Goal: Transaction & Acquisition: Book appointment/travel/reservation

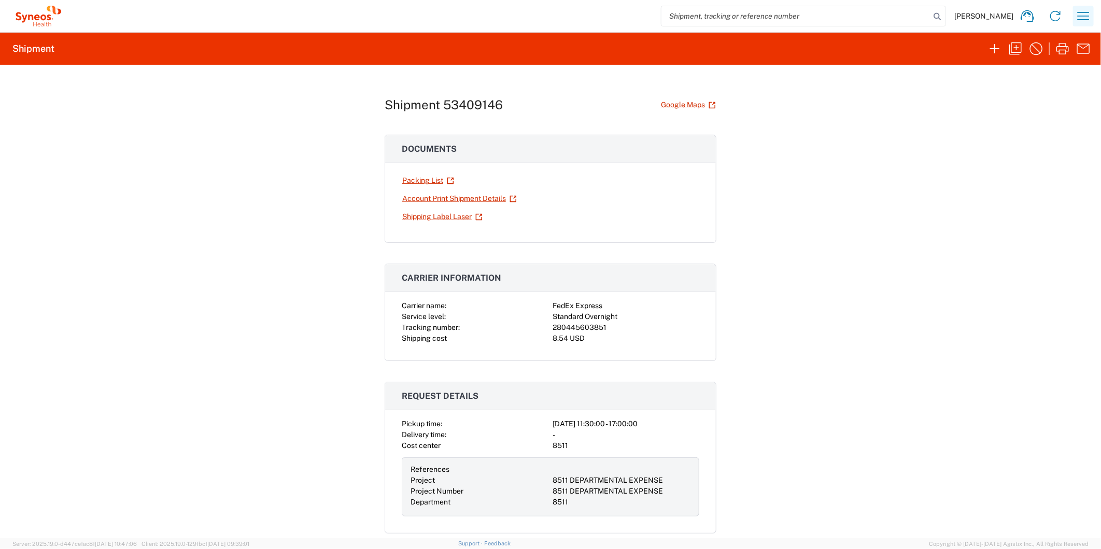
click at [1084, 18] on icon "button" at bounding box center [1083, 16] width 17 height 17
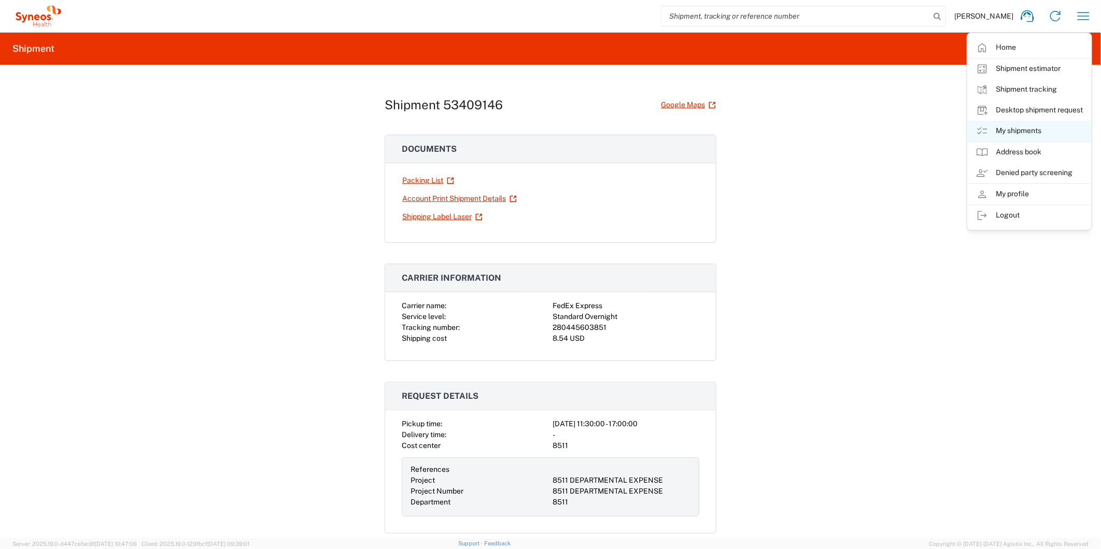
click at [1014, 127] on link "My shipments" at bounding box center [1029, 131] width 123 height 21
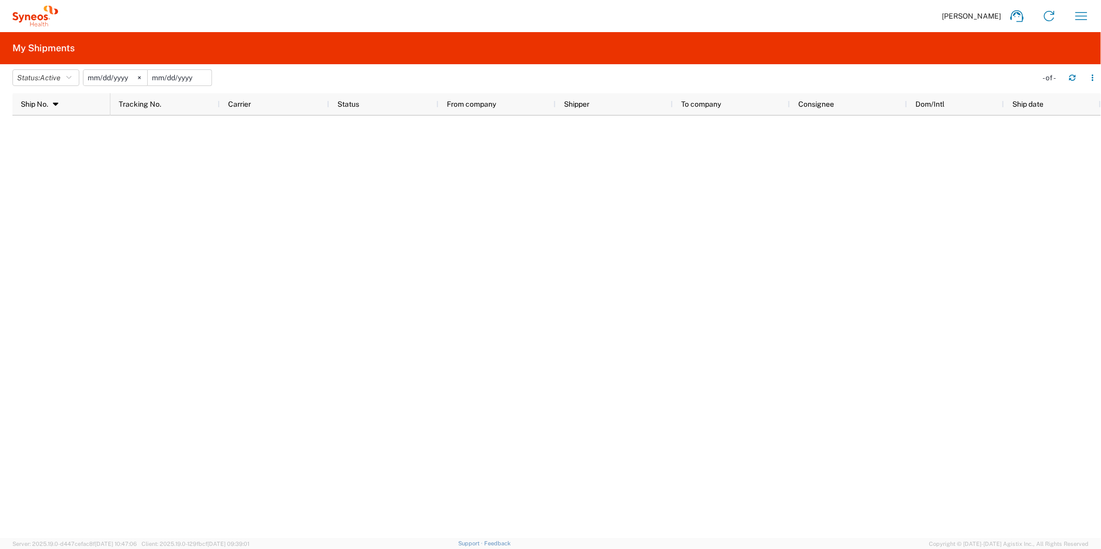
click at [188, 78] on input "date" at bounding box center [180, 78] width 64 height 16
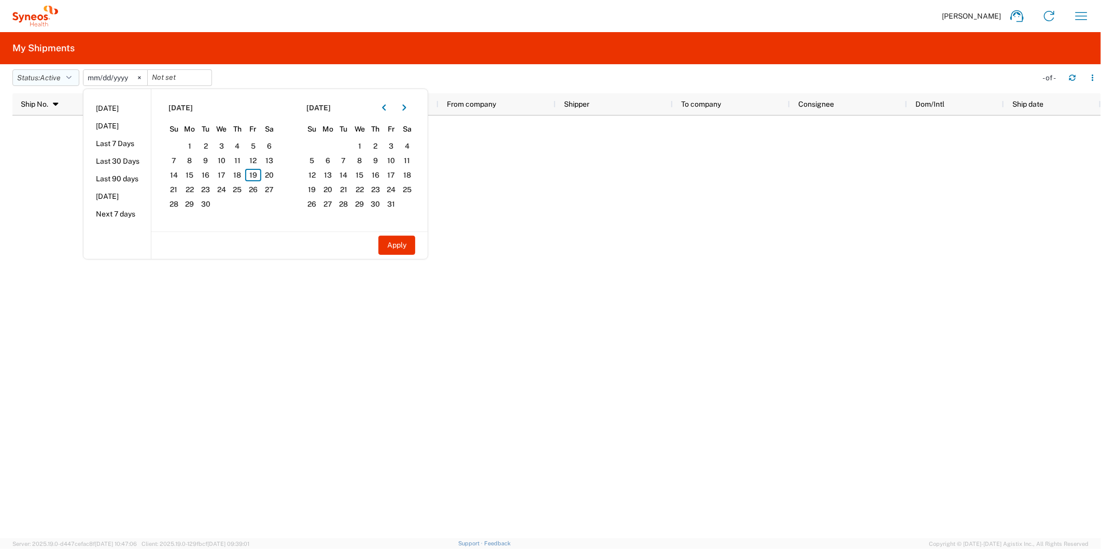
click at [53, 76] on span "Active" at bounding box center [50, 78] width 21 height 8
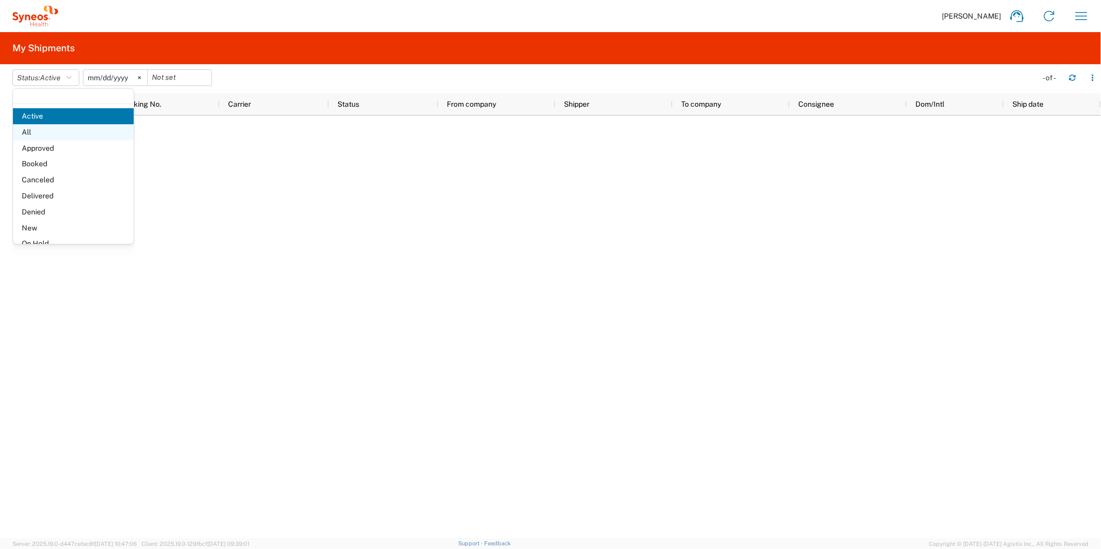
click at [52, 133] on span "All" at bounding box center [73, 132] width 121 height 16
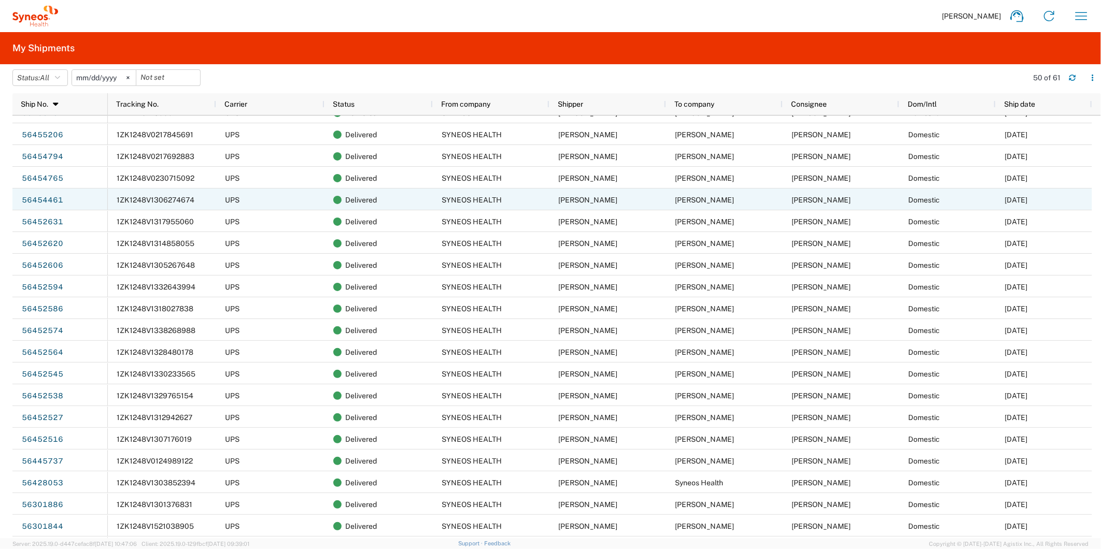
scroll to position [115, 0]
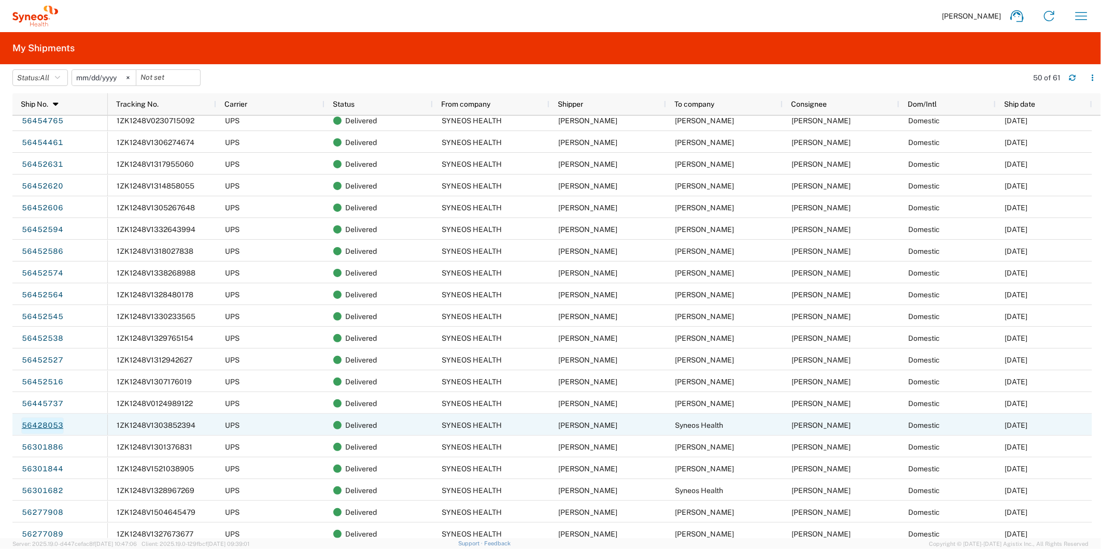
click at [51, 428] on link "56428053" at bounding box center [42, 426] width 42 height 17
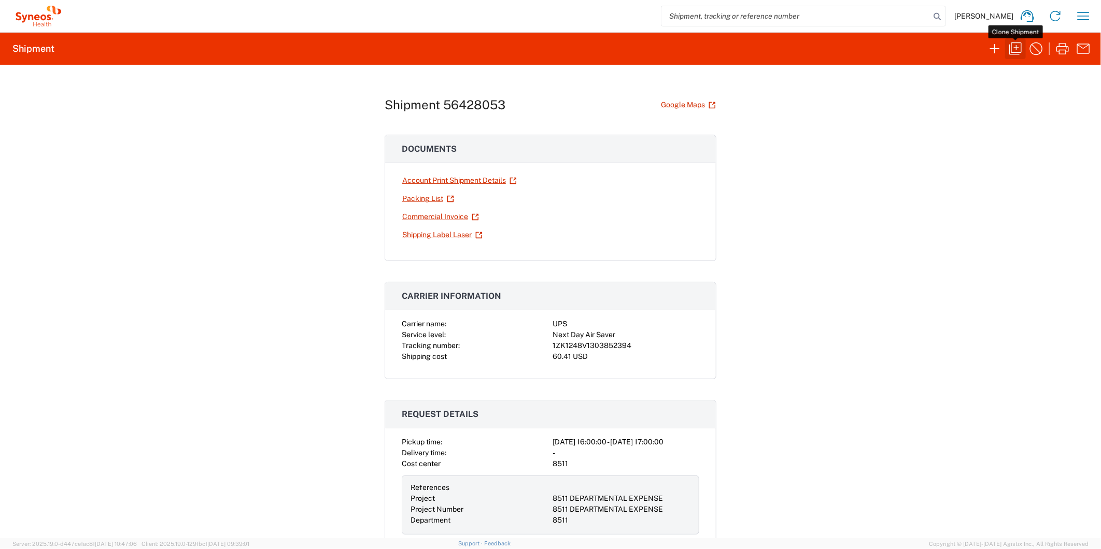
click at [1016, 45] on icon "button" at bounding box center [1015, 48] width 17 height 17
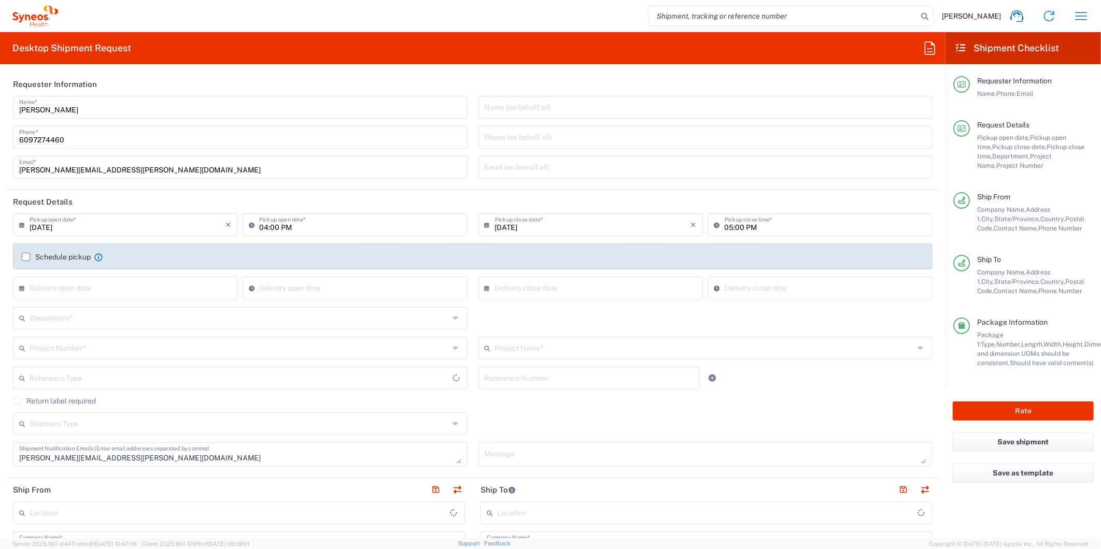
type input "[US_STATE]"
type input "[GEOGRAPHIC_DATA]"
type input "[US_STATE]"
type input "8511 DEPARTMENTAL EXPENSE"
type input "Envelope"
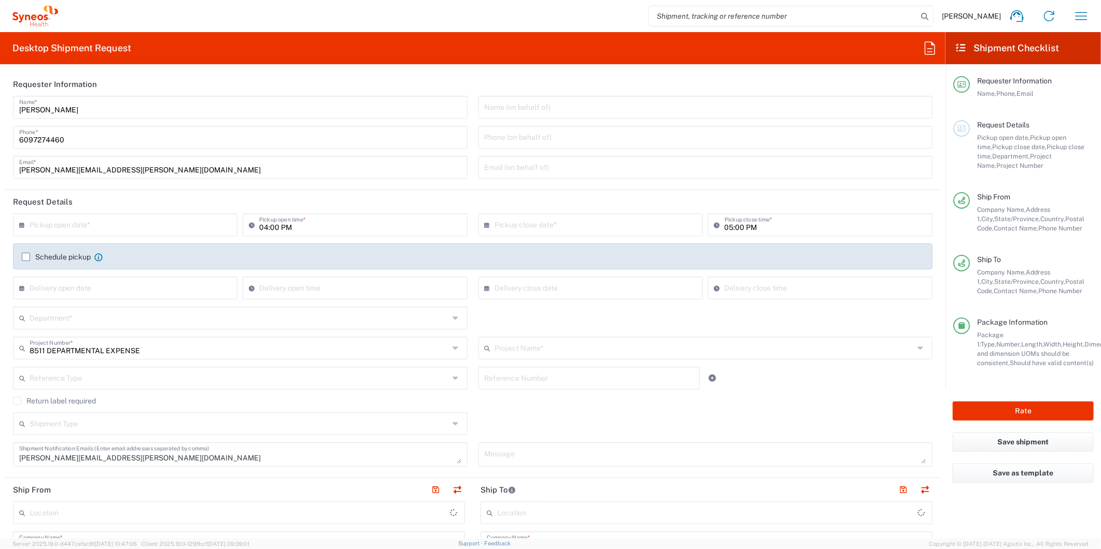
click at [113, 224] on input "text" at bounding box center [128, 224] width 196 height 18
type input "8511 DEPARTMENTAL EXPENSE"
type input "8511"
click at [95, 321] on span "22" at bounding box center [97, 318] width 16 height 15
type input "[DATE]"
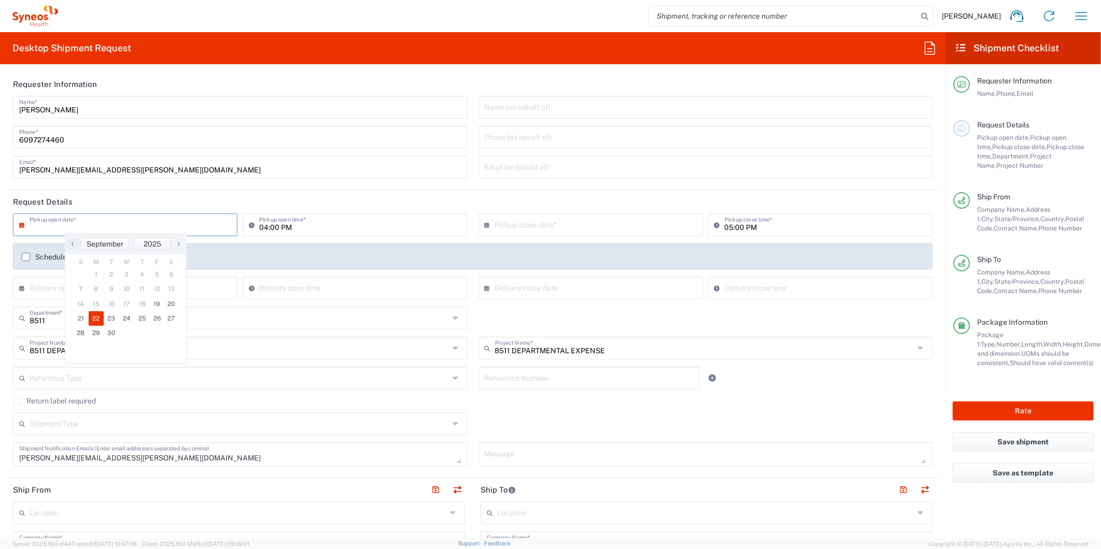
type input "[DATE]"
click at [501, 225] on input "[DATE]" at bounding box center [593, 224] width 196 height 18
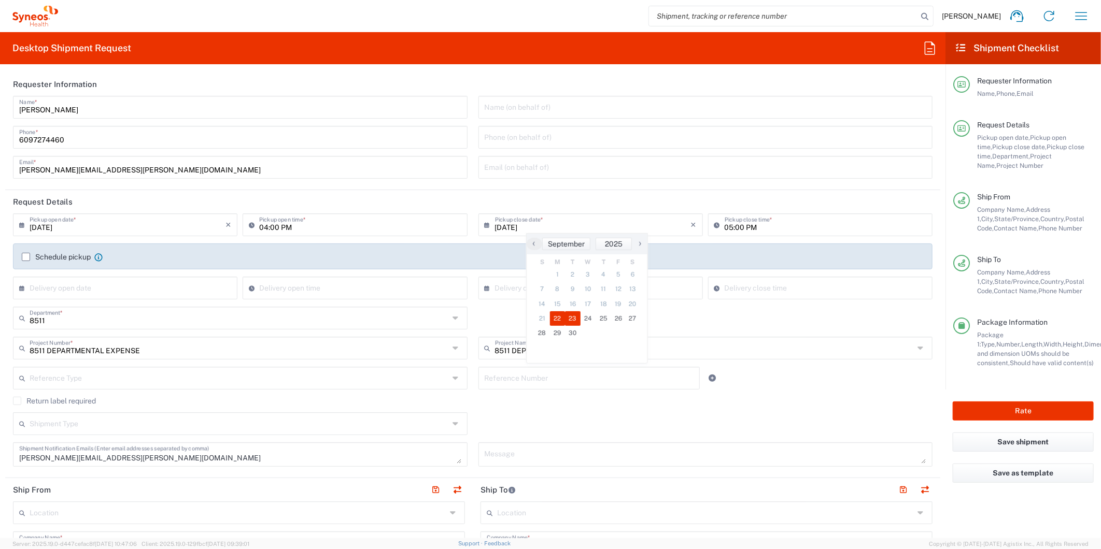
click at [568, 318] on span "23" at bounding box center [573, 318] width 16 height 15
type input "[DATE]"
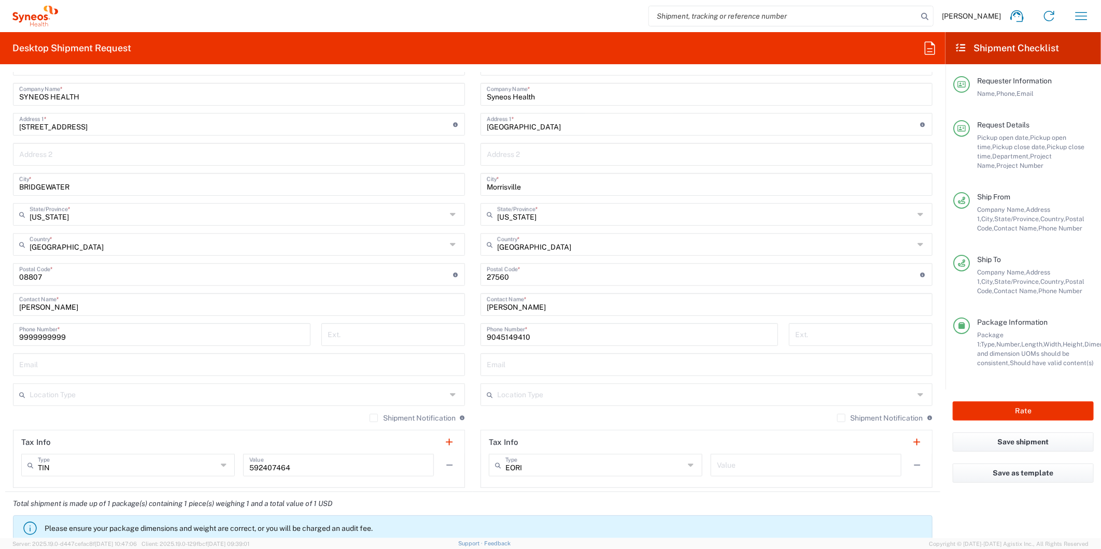
scroll to position [460, 0]
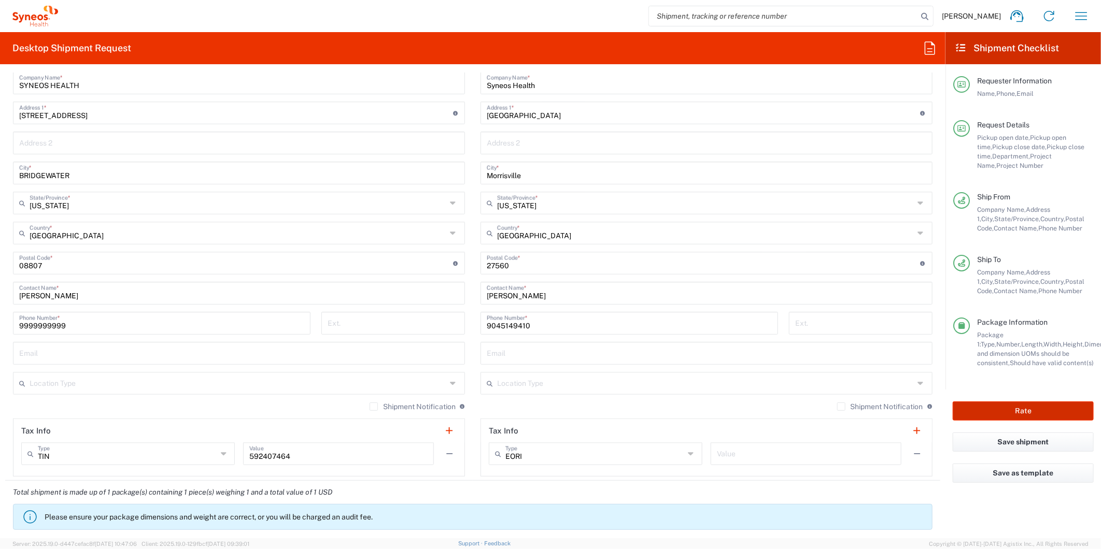
click at [988, 405] on button "Rate" at bounding box center [1023, 411] width 141 height 19
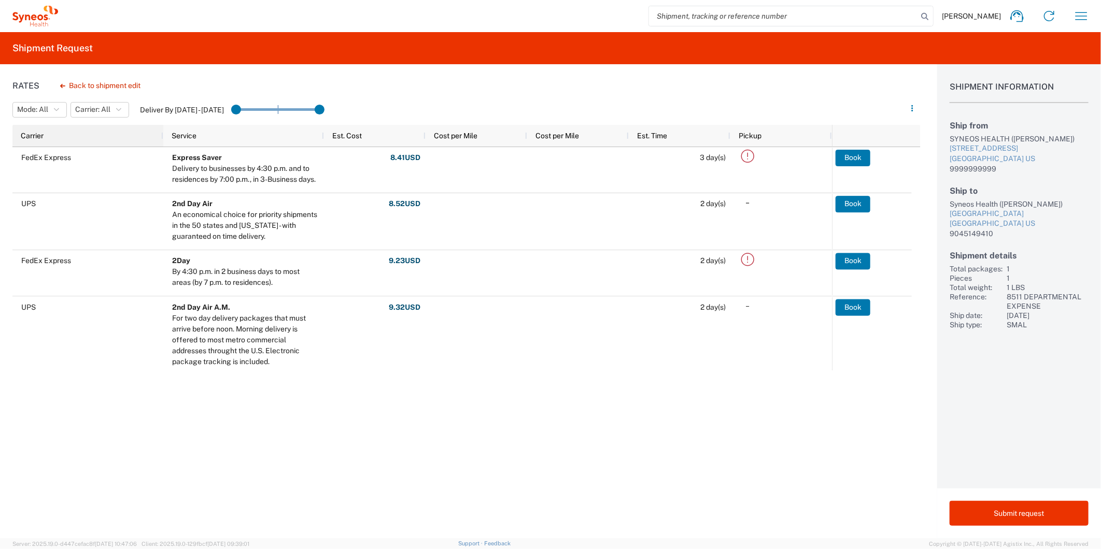
click at [92, 137] on div "Carrier" at bounding box center [90, 135] width 138 height 17
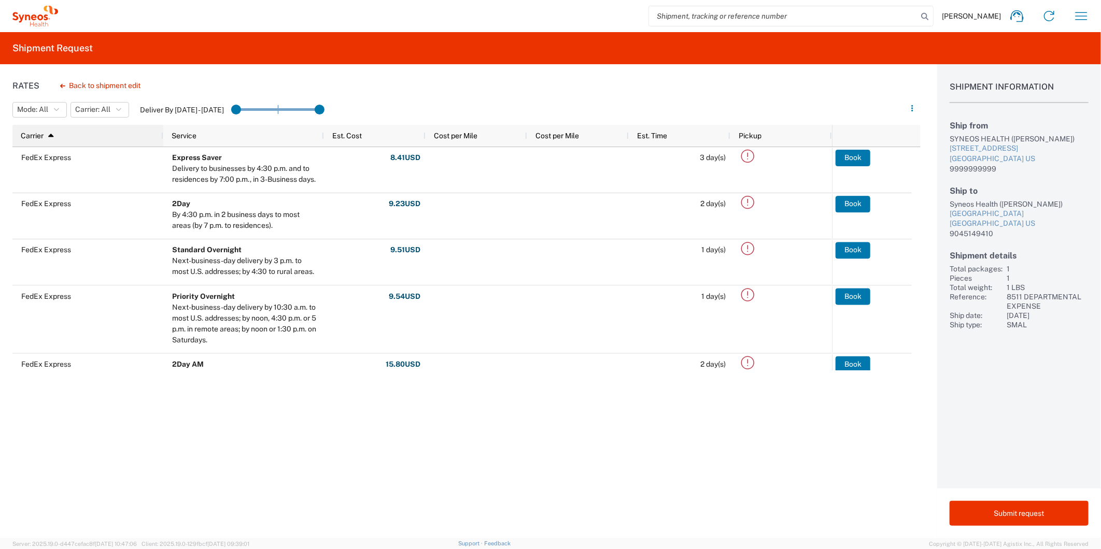
click at [92, 137] on div "Carrier 1" at bounding box center [90, 135] width 138 height 17
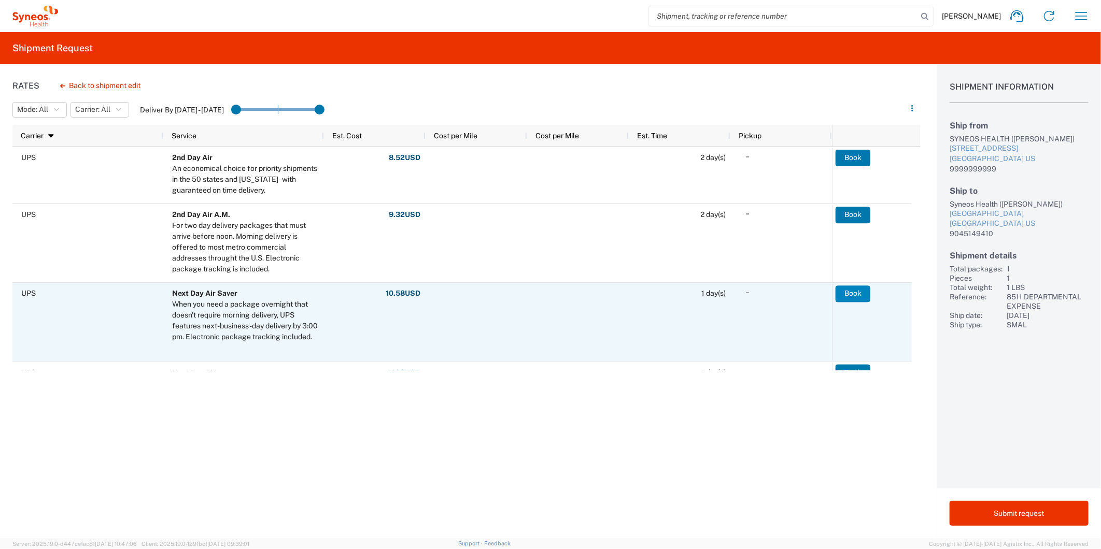
click at [855, 292] on button "Book" at bounding box center [852, 294] width 35 height 17
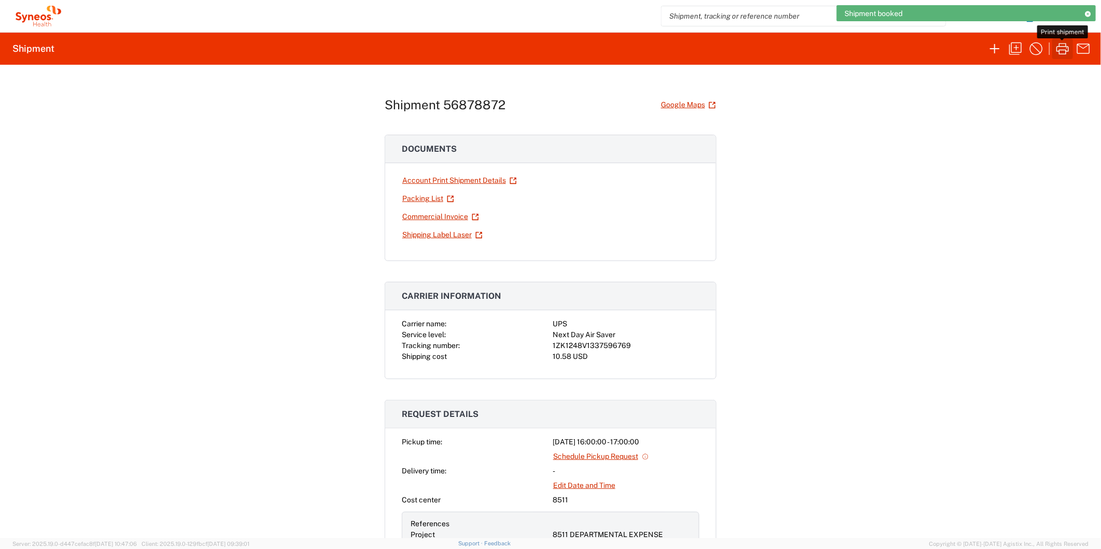
click at [1059, 48] on icon "button" at bounding box center [1062, 48] width 17 height 17
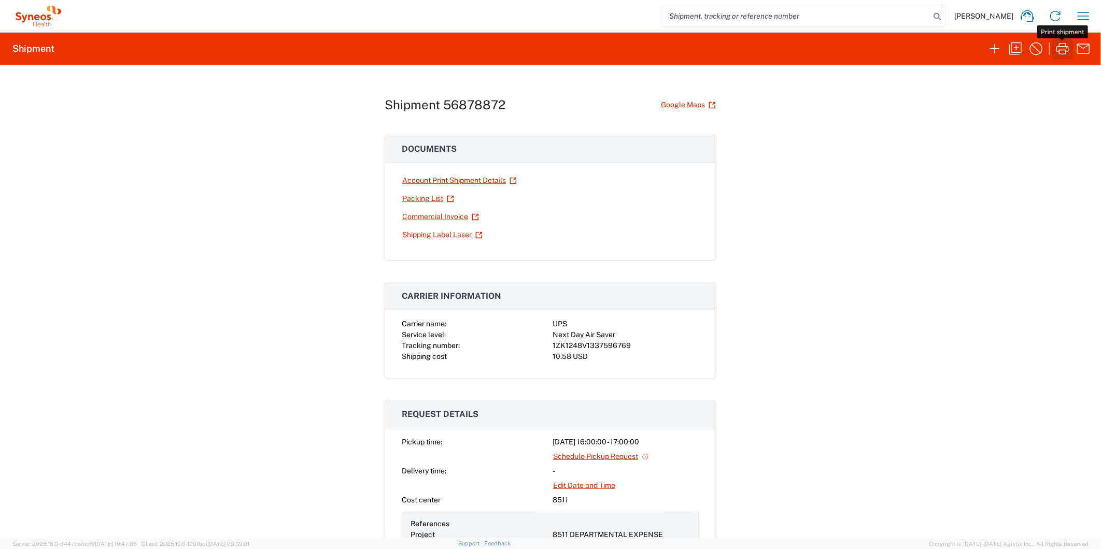
click at [1062, 49] on icon "button" at bounding box center [1062, 48] width 17 height 17
